Goal: Task Accomplishment & Management: Manage account settings

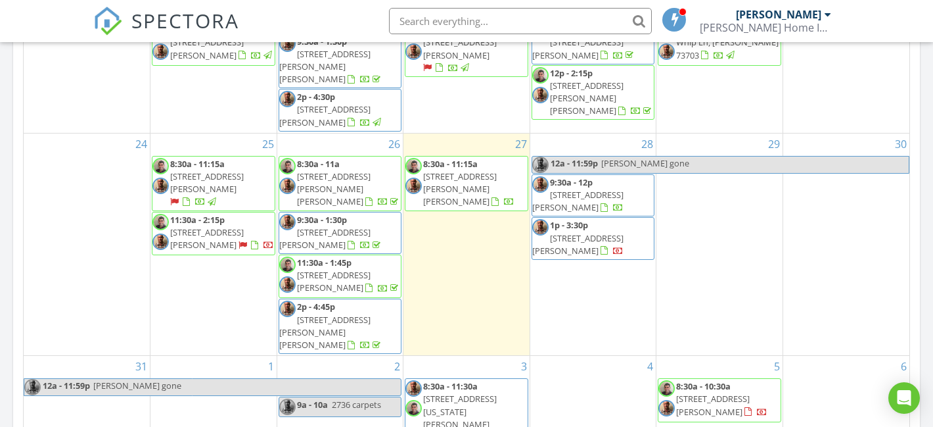
scroll to position [1197, 934]
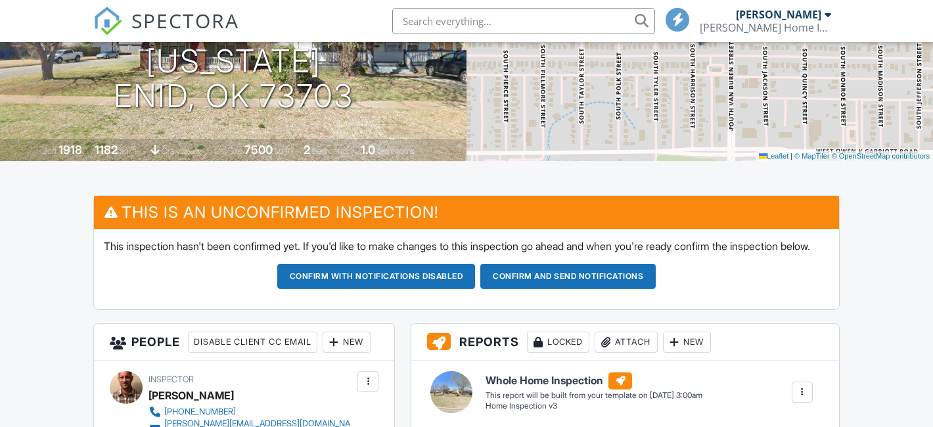
scroll to position [504, 0]
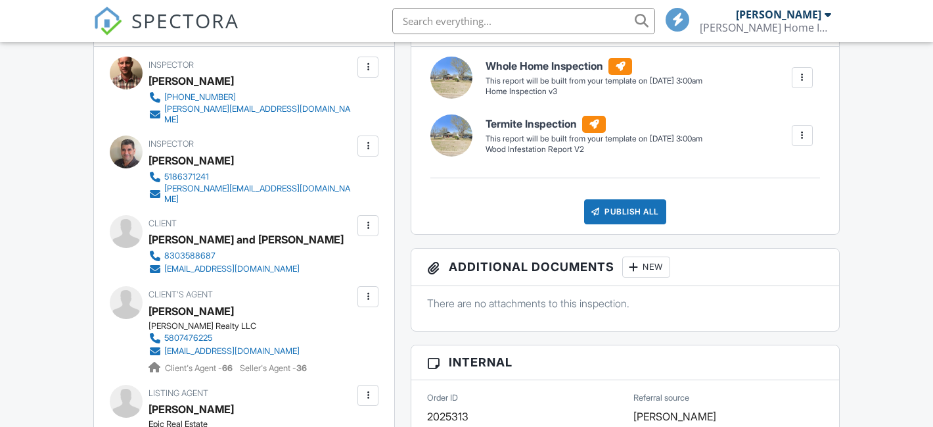
click at [365, 152] on div at bounding box center [368, 145] width 13 height 13
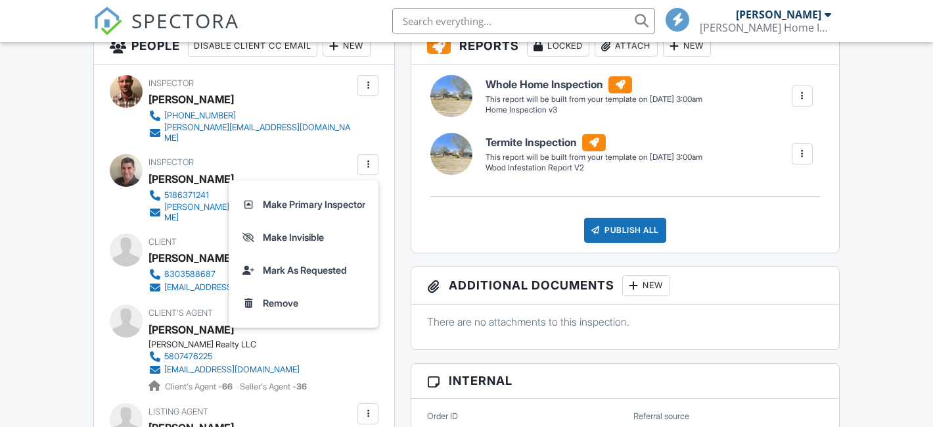
scroll to position [0, 0]
click at [327, 221] on li "Make Primary Inspector" at bounding box center [304, 204] width 134 height 33
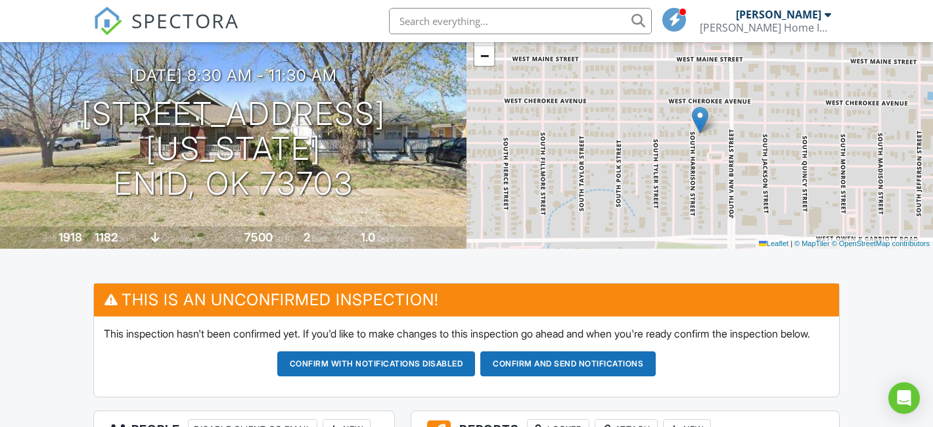
scroll to position [95, 0]
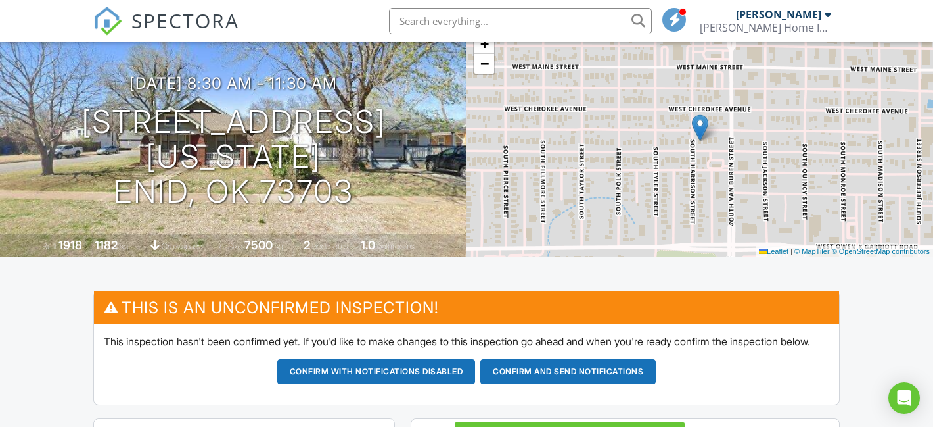
click at [476, 384] on button "Confirm and send notifications" at bounding box center [376, 371] width 198 height 25
